Goal: Transaction & Acquisition: Subscribe to service/newsletter

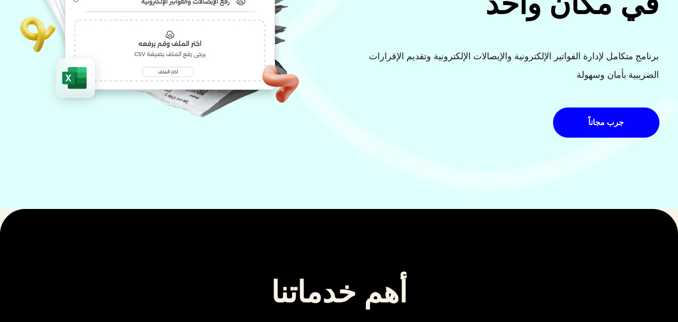
scroll to position [201, 0]
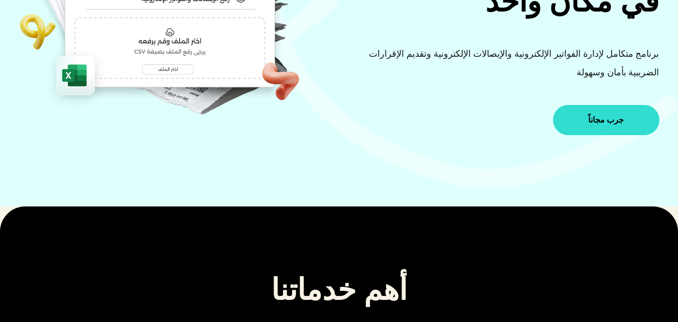
click at [603, 123] on span "جرب مجاناً" at bounding box center [606, 120] width 36 height 8
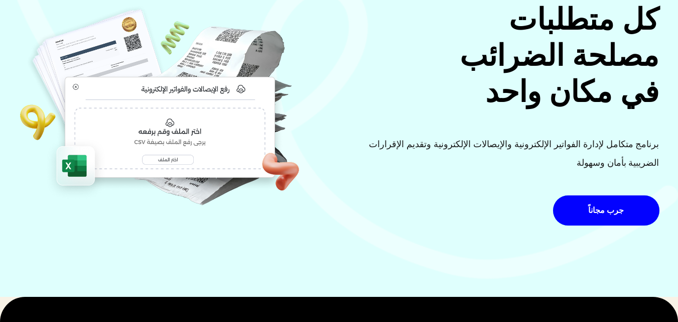
scroll to position [0, 0]
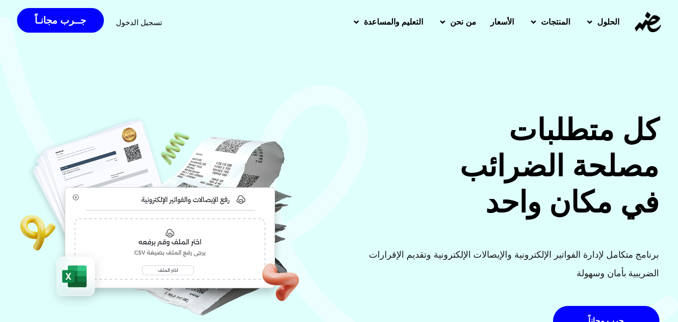
click at [498, 17] on span "الأسعار" at bounding box center [502, 22] width 24 height 12
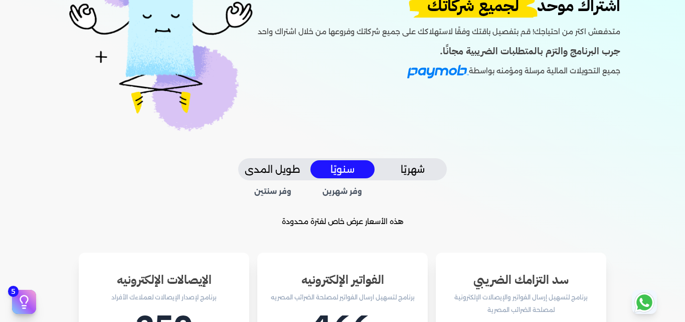
scroll to position [100, 0]
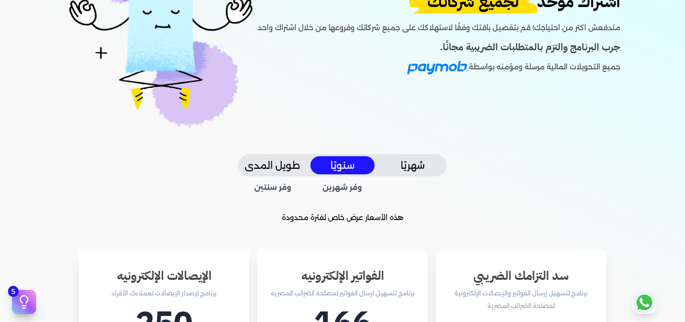
click at [433, 162] on button "شهريًا" at bounding box center [413, 165] width 64 height 19
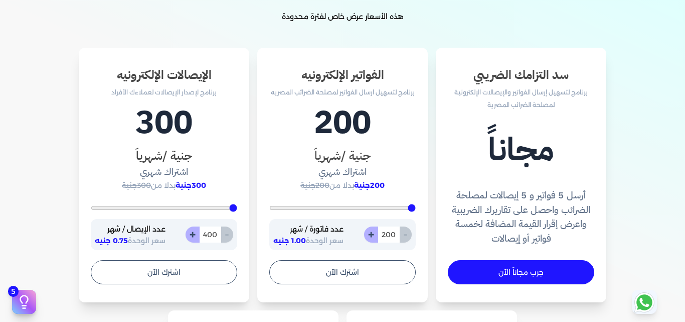
scroll to position [251, 0]
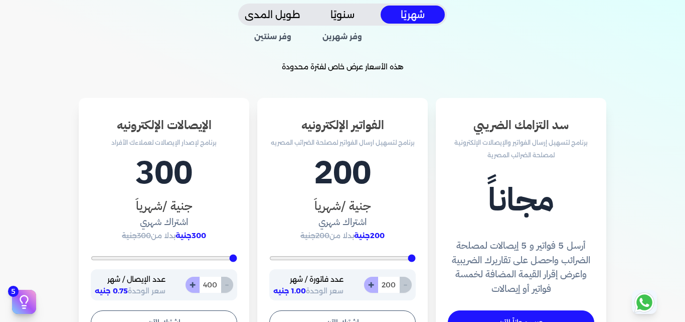
click at [350, 12] on button "سنويًا" at bounding box center [343, 15] width 64 height 19
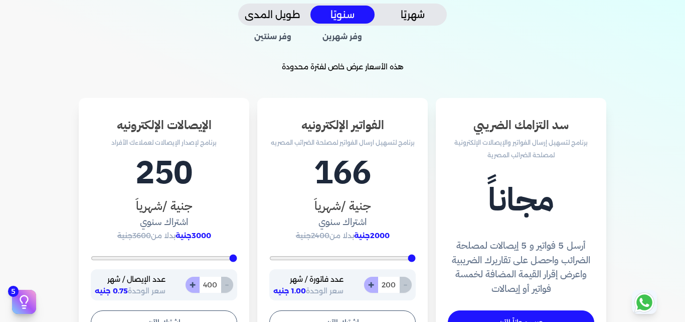
click at [414, 9] on button "شهريًا" at bounding box center [413, 15] width 64 height 19
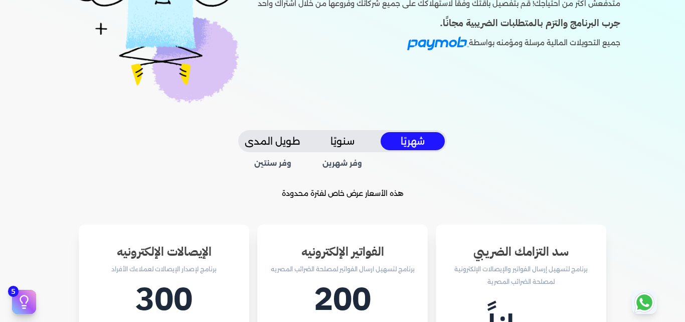
scroll to position [100, 0]
